Goal: Navigation & Orientation: Find specific page/section

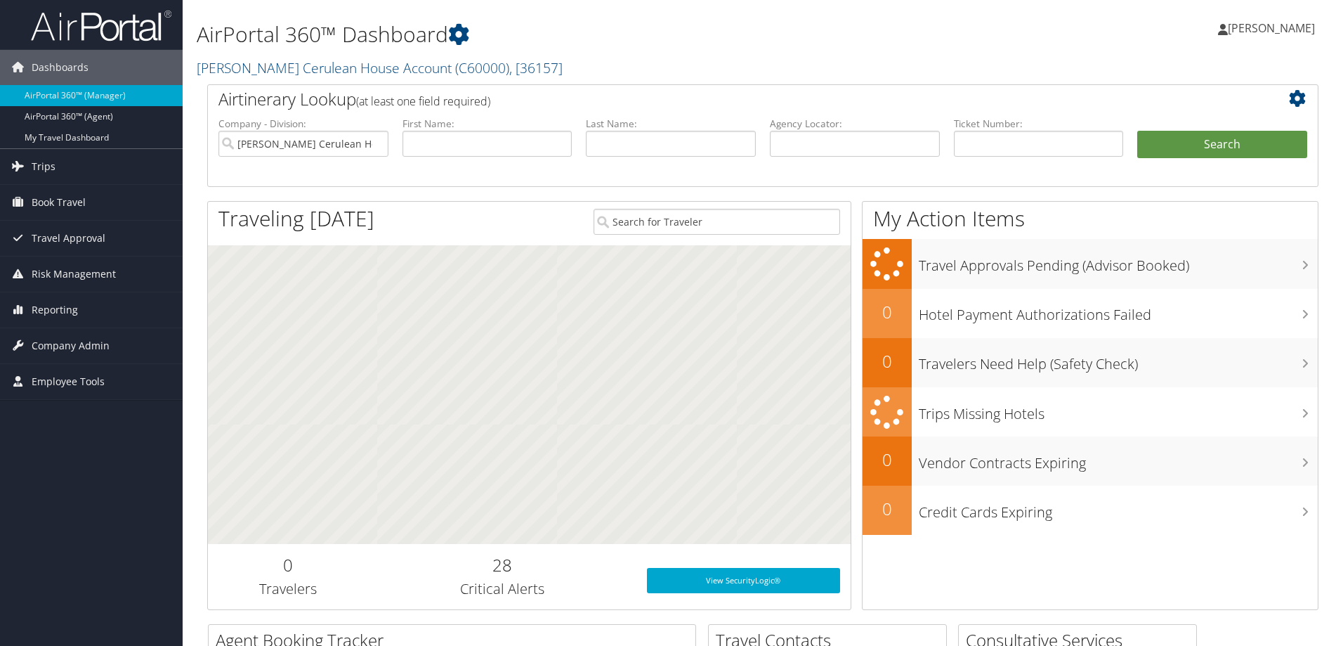
click at [98, 115] on link "AirPortal 360™ (Agent)" at bounding box center [91, 116] width 183 height 21
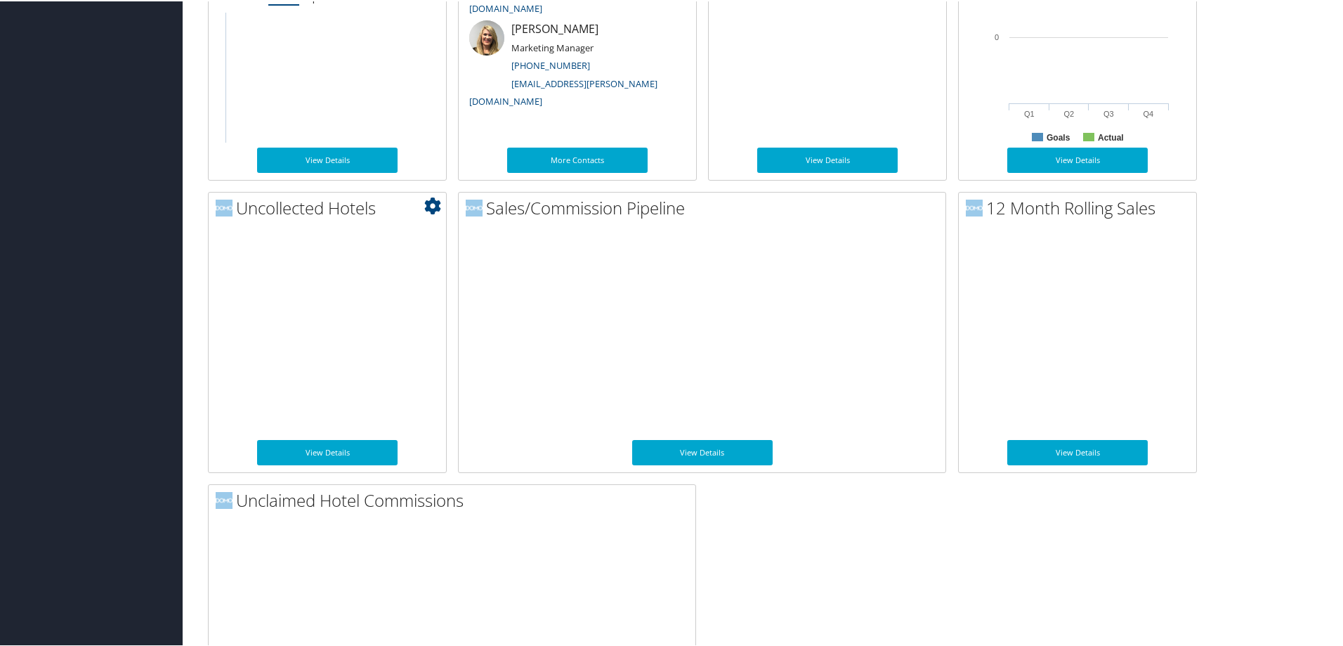
scroll to position [913, 0]
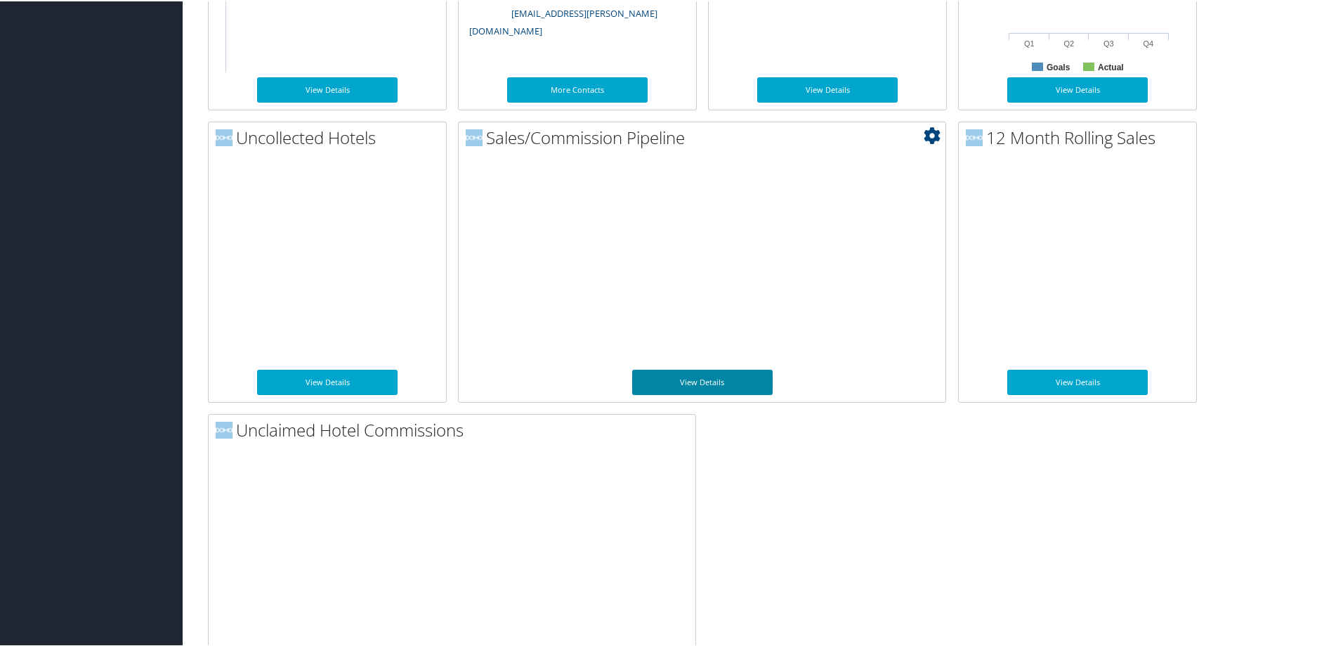
click at [696, 383] on link "View Details" at bounding box center [702, 380] width 141 height 25
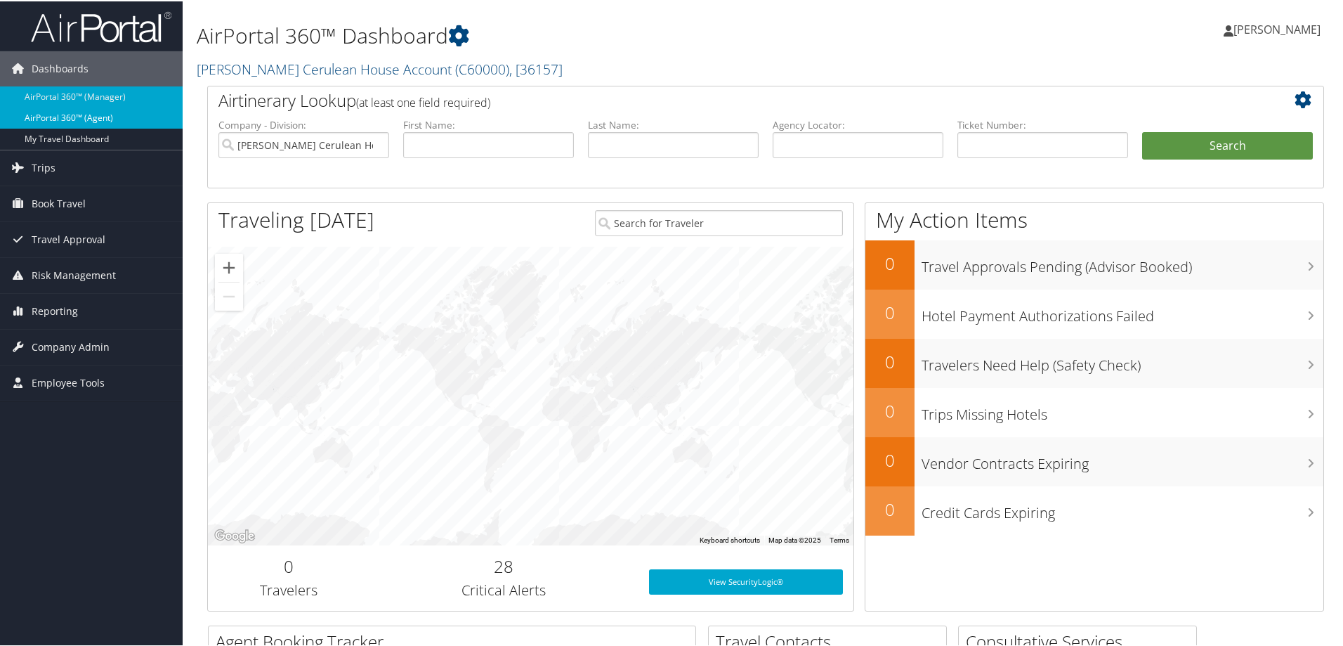
click at [93, 118] on link "AirPortal 360™ (Agent)" at bounding box center [91, 116] width 183 height 21
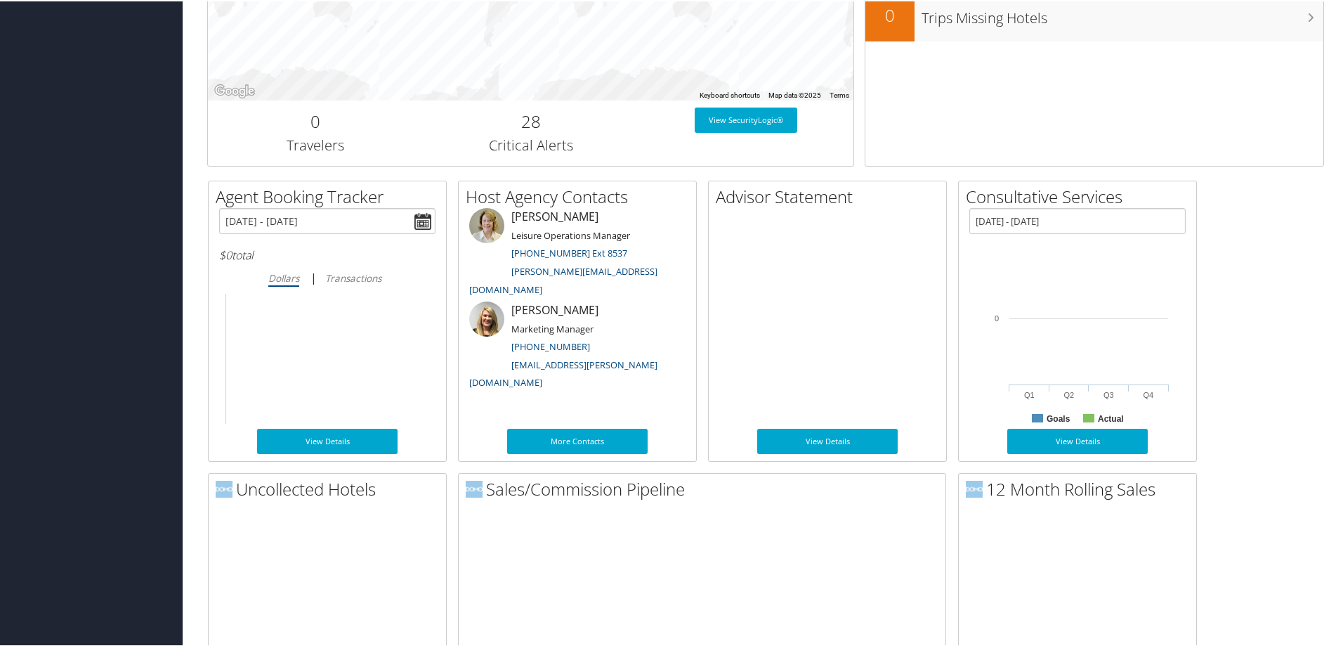
scroll to position [773, 0]
